Goal: Task Accomplishment & Management: Manage account settings

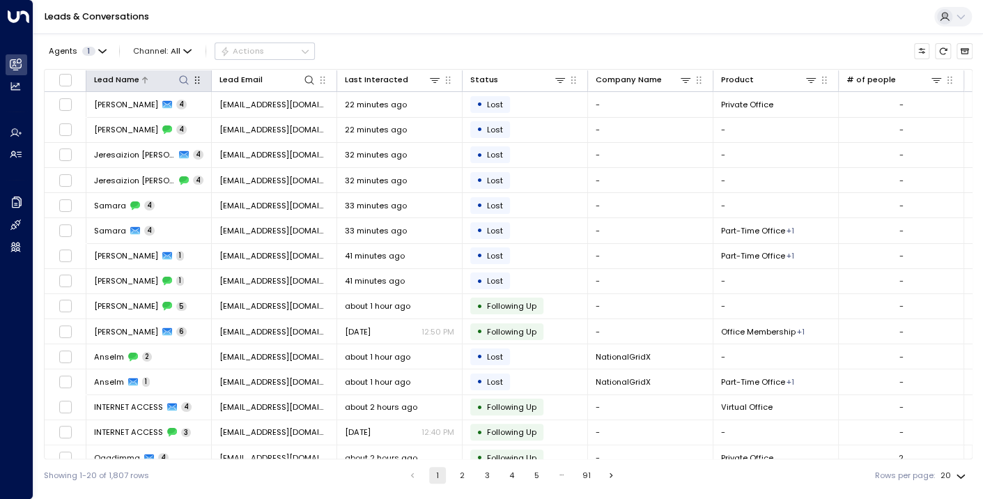
click at [175, 75] on div at bounding box center [164, 79] width 51 height 13
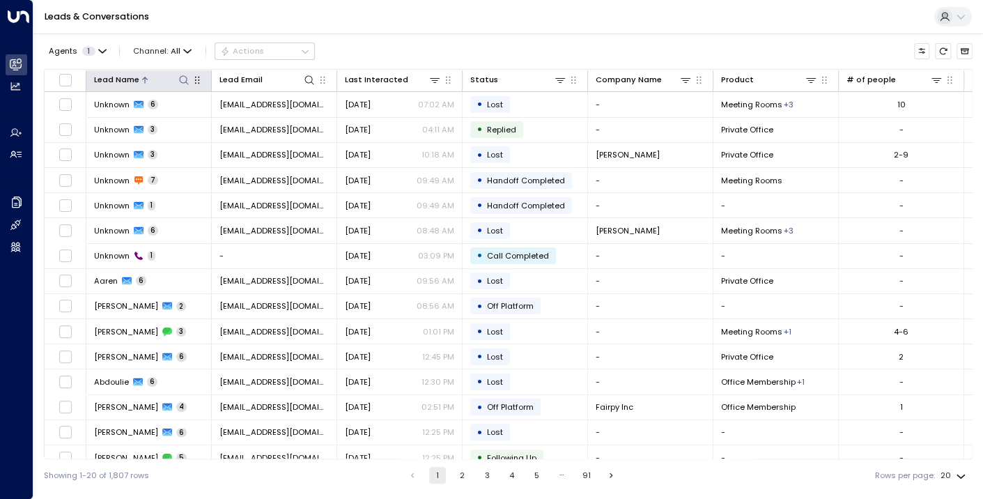
click at [182, 83] on icon at bounding box center [183, 80] width 11 height 11
type input "*****"
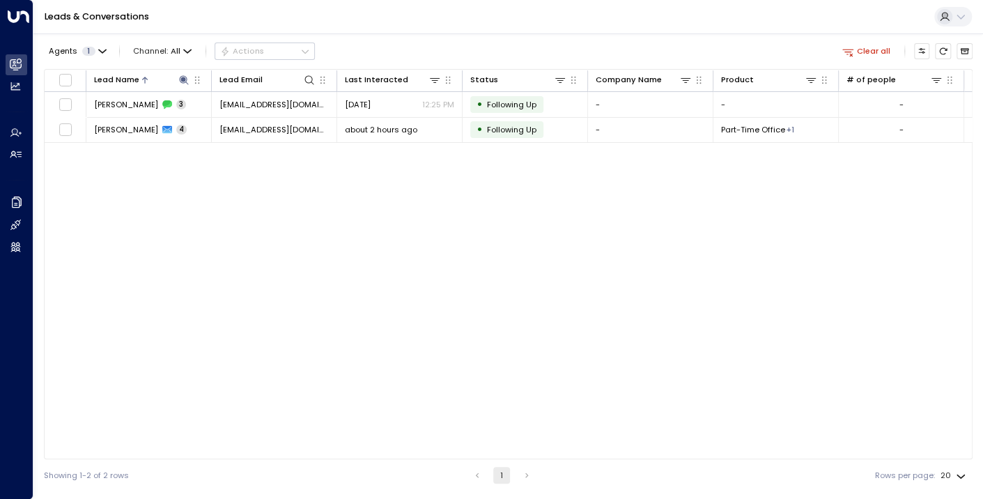
click at [180, 194] on div "Lead Name Lead Email Last Interacted Status Company Name Product # of people AI…" at bounding box center [508, 264] width 928 height 390
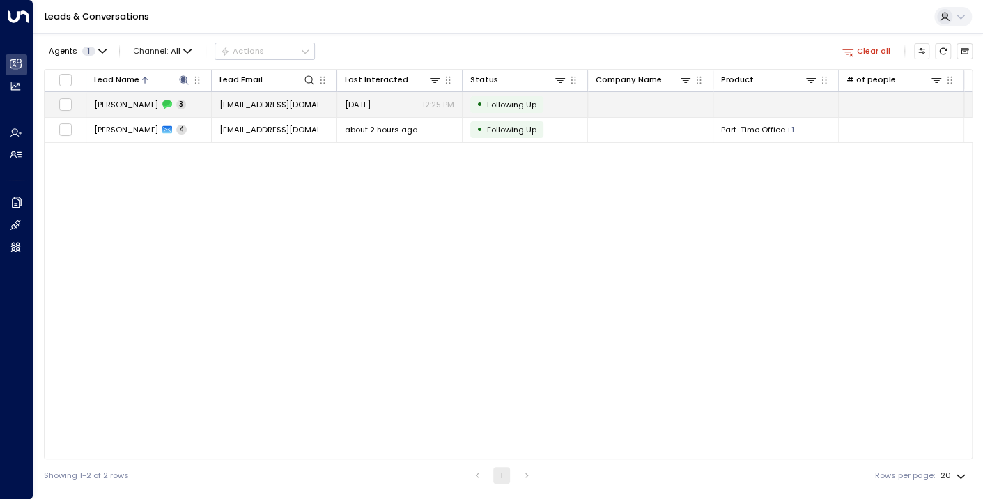
click at [112, 99] on span "[PERSON_NAME]" at bounding box center [126, 104] width 64 height 11
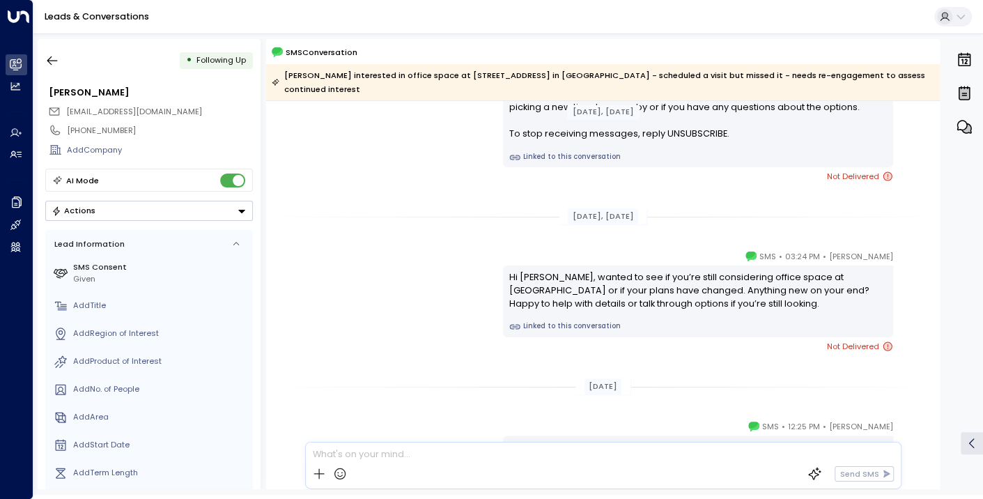
scroll to position [245, 0]
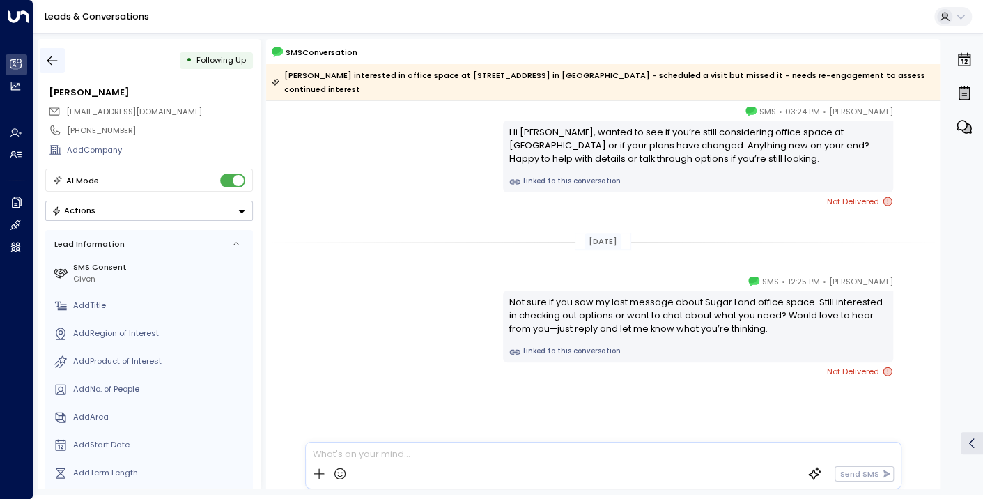
click at [54, 63] on icon "button" at bounding box center [52, 61] width 14 height 14
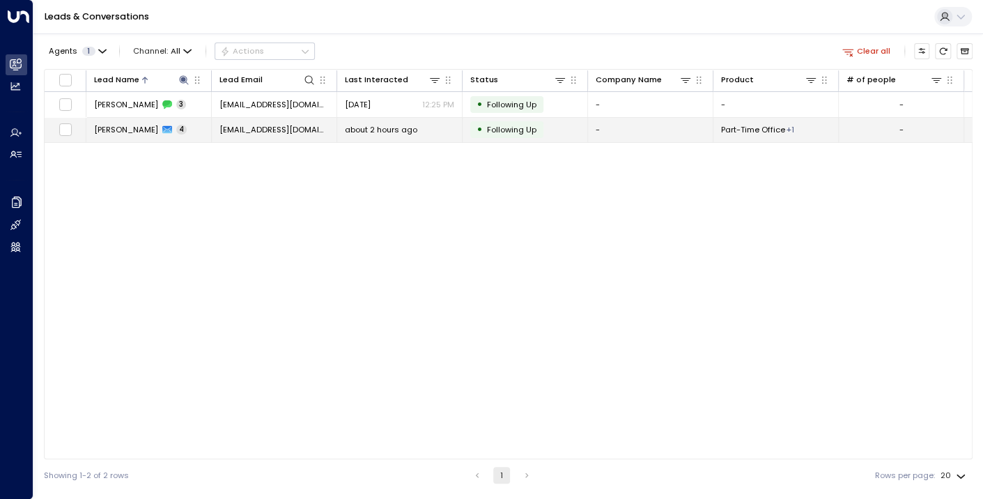
click at [102, 130] on span "[PERSON_NAME]" at bounding box center [126, 129] width 64 height 11
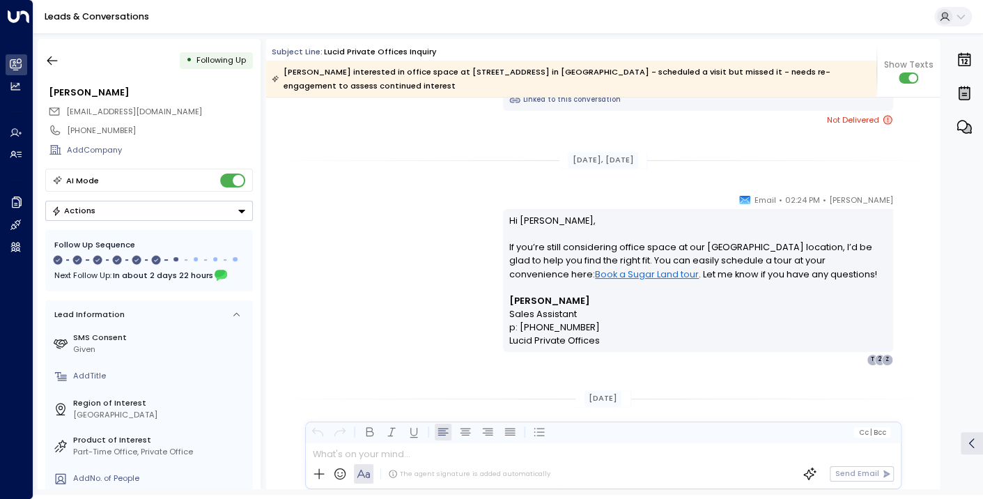
scroll to position [966, 0]
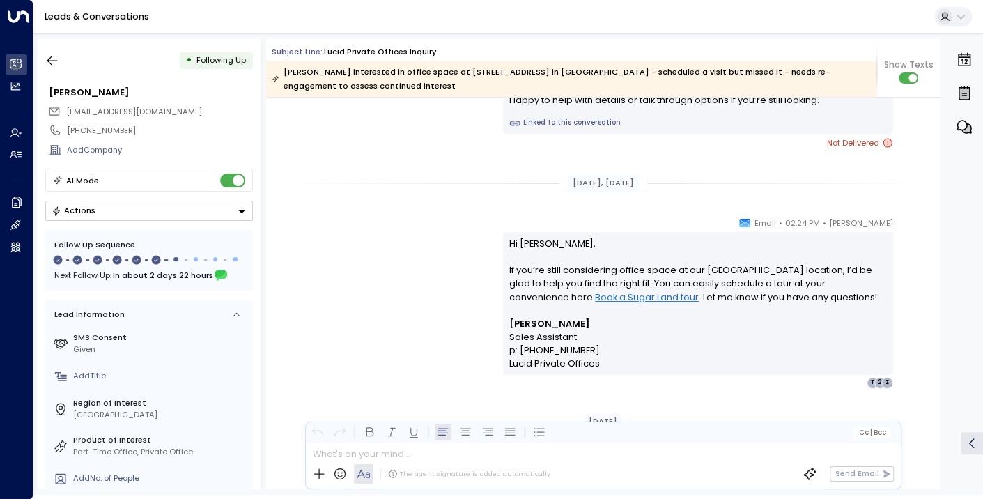
click at [222, 208] on button "Actions" at bounding box center [149, 211] width 208 height 20
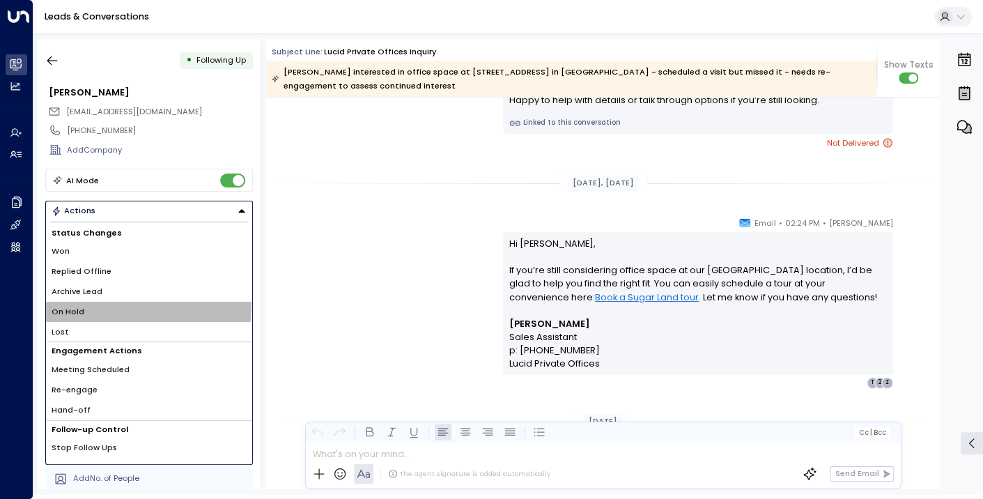
click at [101, 304] on li "On Hold" at bounding box center [149, 312] width 206 height 20
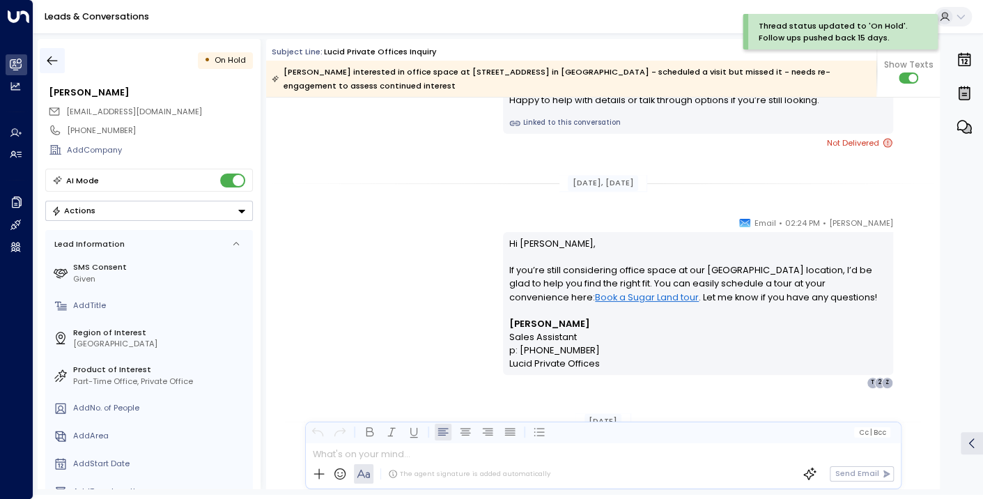
click at [47, 61] on icon "button" at bounding box center [52, 61] width 14 height 14
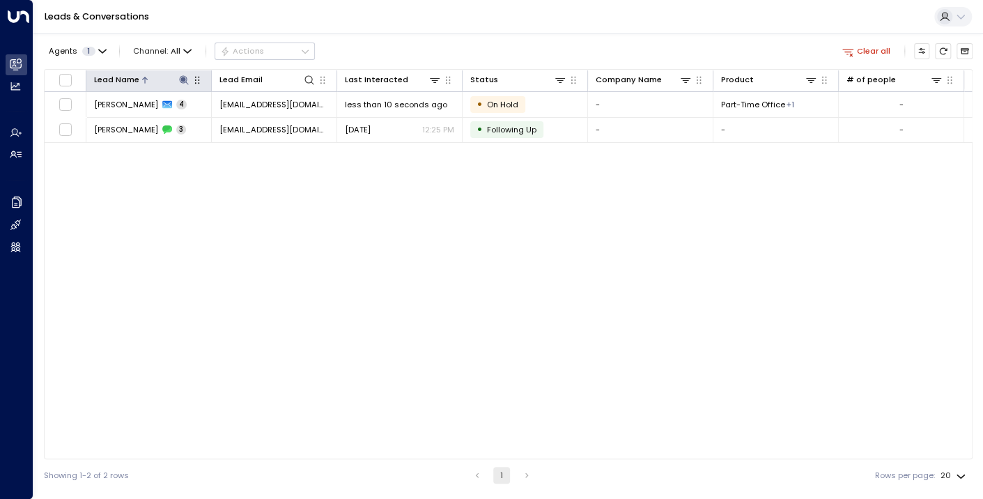
click at [182, 83] on icon at bounding box center [183, 80] width 11 height 11
click at [251, 122] on icon "button" at bounding box center [251, 121] width 9 height 9
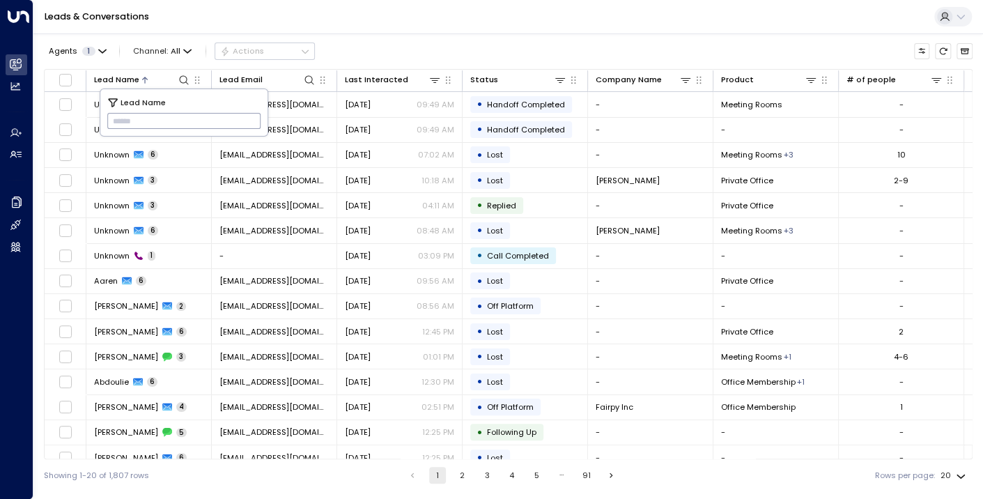
click at [424, 21] on div "Leads & Conversations" at bounding box center [507, 17] width 949 height 34
click at [409, 479] on li "pagination navigation" at bounding box center [412, 475] width 18 height 17
click at [412, 476] on li "pagination navigation" at bounding box center [412, 475] width 18 height 17
click at [361, 77] on div "Last Interacted" at bounding box center [376, 79] width 63 height 13
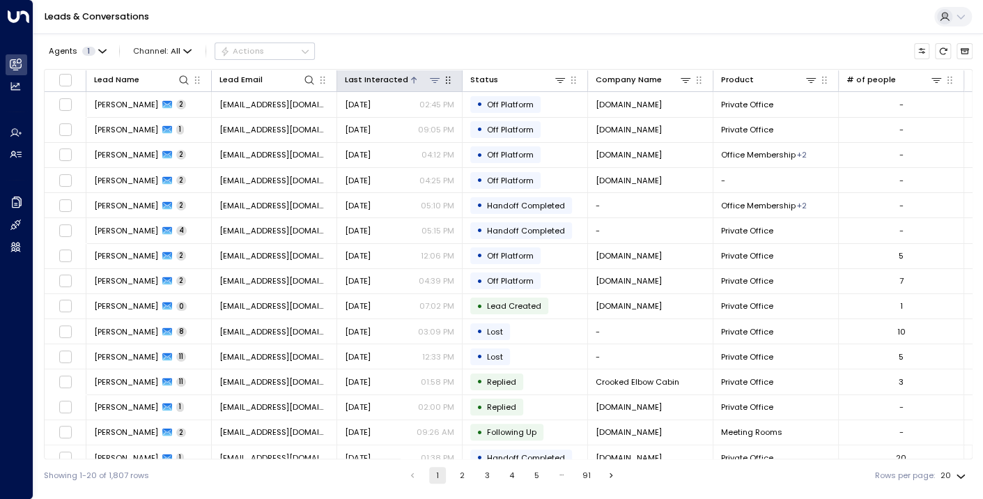
click at [361, 77] on div "Last Interacted" at bounding box center [376, 79] width 63 height 13
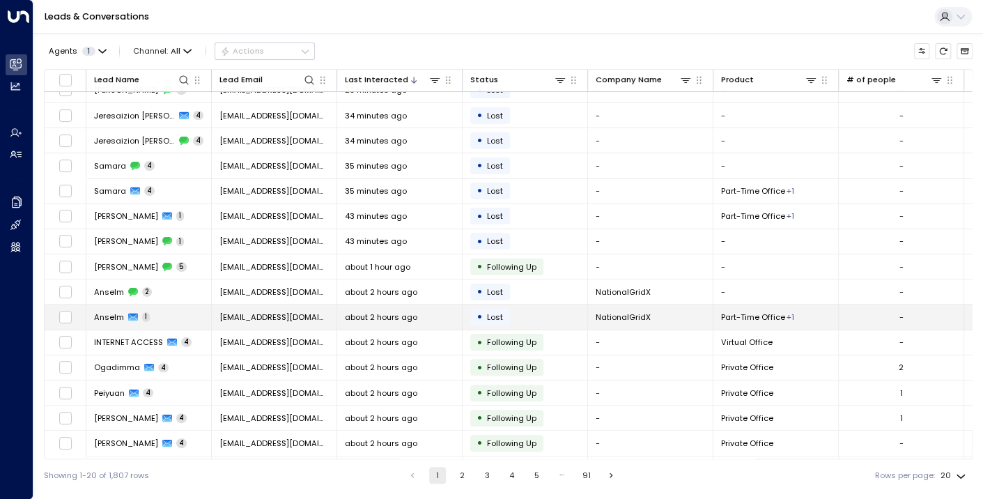
scroll to position [136, 0]
